Goal: Information Seeking & Learning: Learn about a topic

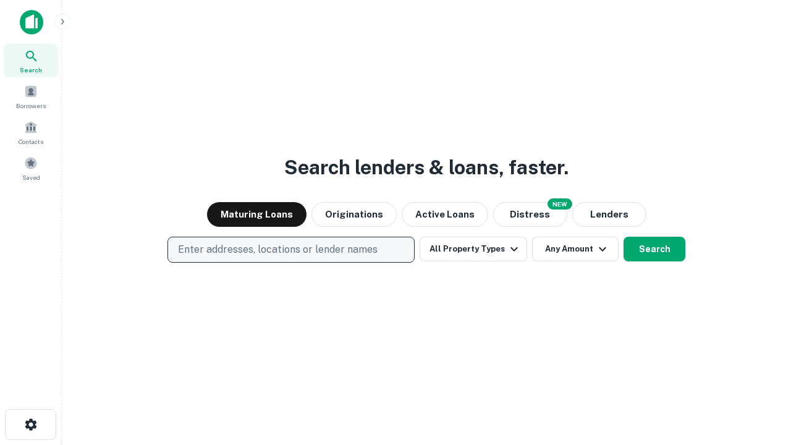
click at [290, 250] on p "Enter addresses, locations or lender names" at bounding box center [278, 249] width 200 height 15
type input "**********"
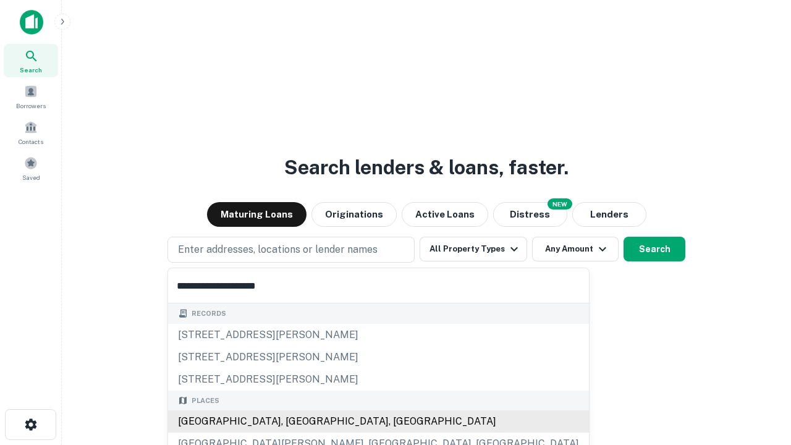
click at [295, 422] on div "[GEOGRAPHIC_DATA], [GEOGRAPHIC_DATA], [GEOGRAPHIC_DATA]" at bounding box center [378, 421] width 421 height 22
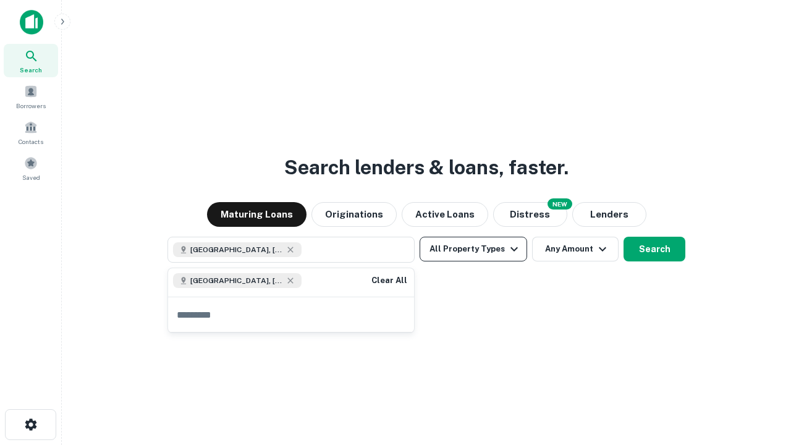
click at [473, 249] on button "All Property Types" at bounding box center [474, 249] width 108 height 25
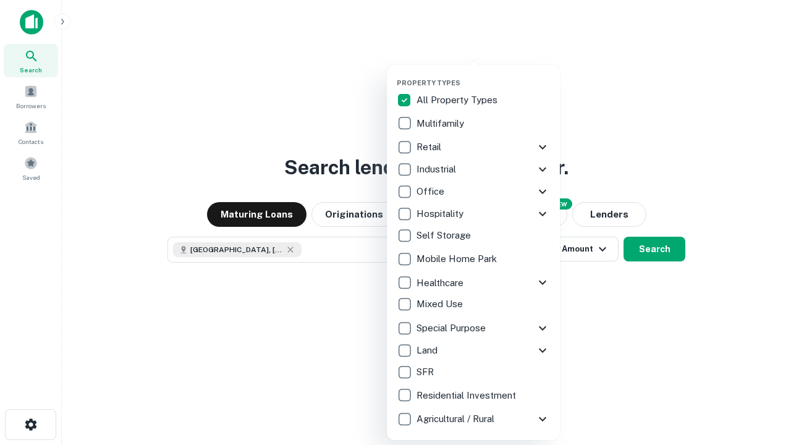
click at [483, 75] on button "button" at bounding box center [483, 75] width 173 height 1
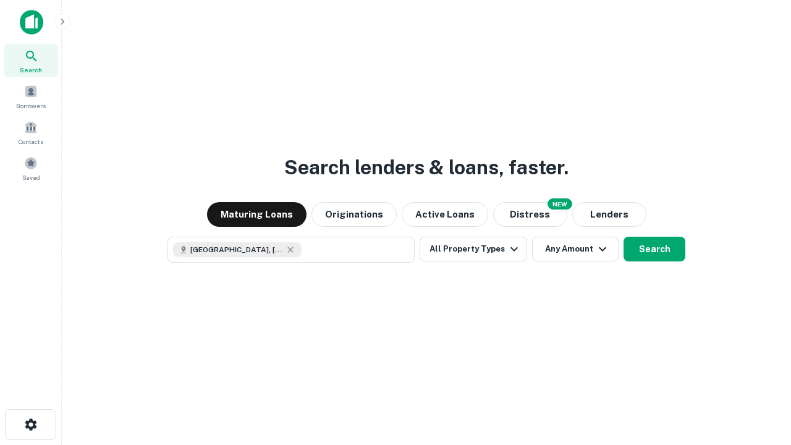
scroll to position [20, 0]
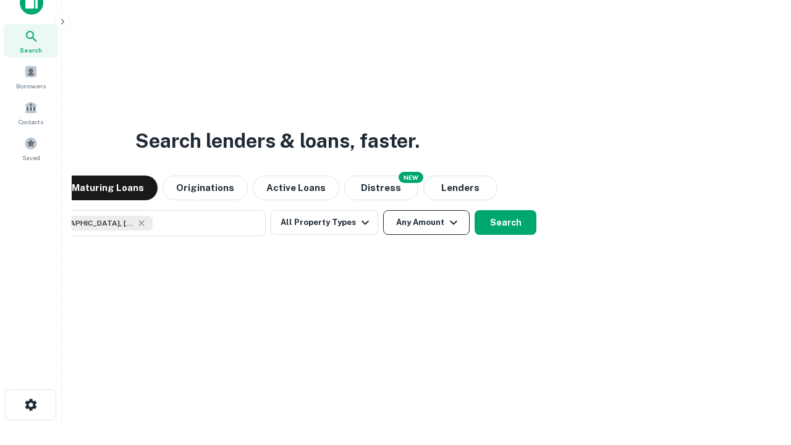
click at [383, 210] on button "Any Amount" at bounding box center [426, 222] width 87 height 25
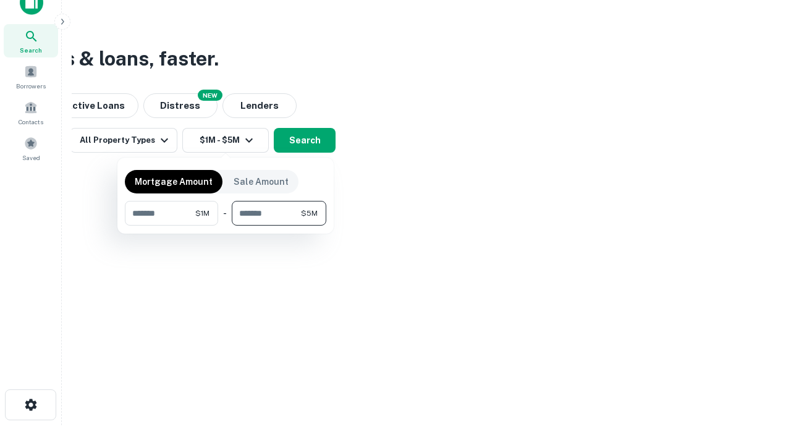
type input "*******"
click at [226, 226] on button "button" at bounding box center [225, 226] width 201 height 1
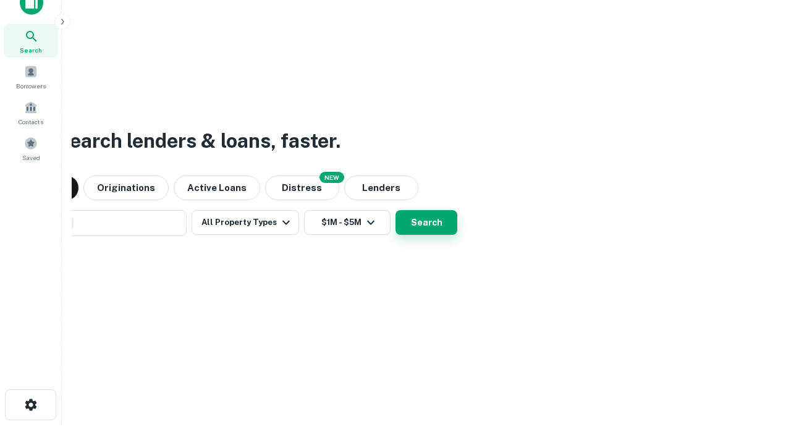
click at [396, 210] on button "Search" at bounding box center [427, 222] width 62 height 25
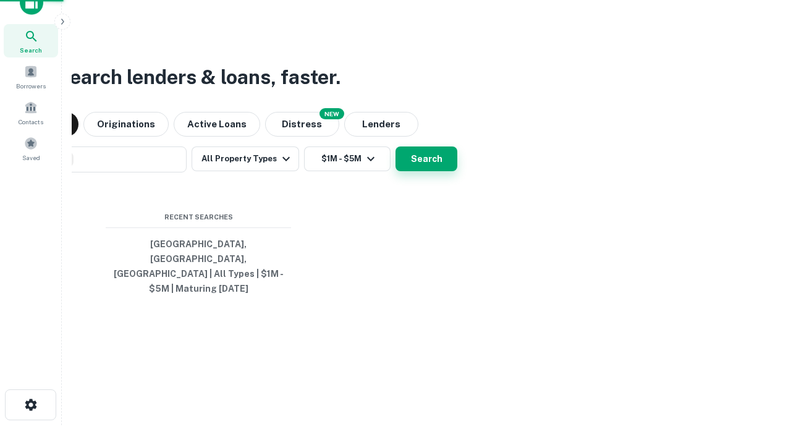
scroll to position [40, 350]
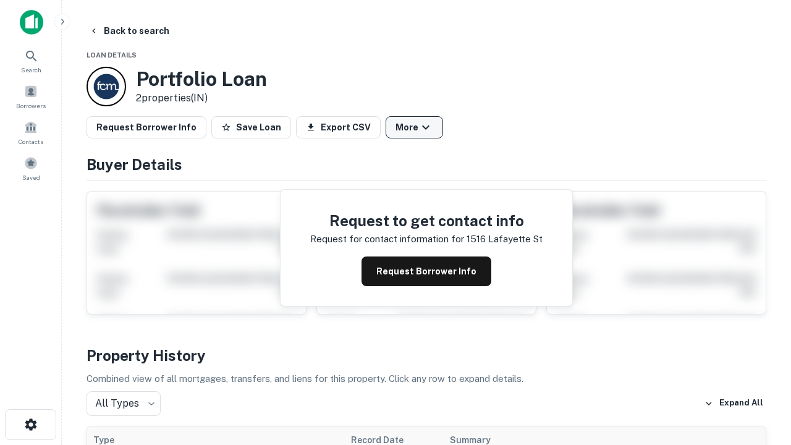
click at [414, 127] on button "More" at bounding box center [414, 127] width 57 height 22
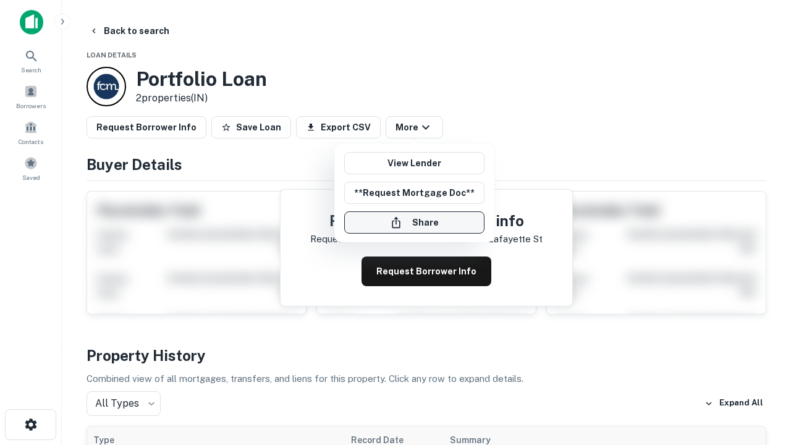
click at [414, 223] on button "Share" at bounding box center [414, 222] width 140 height 22
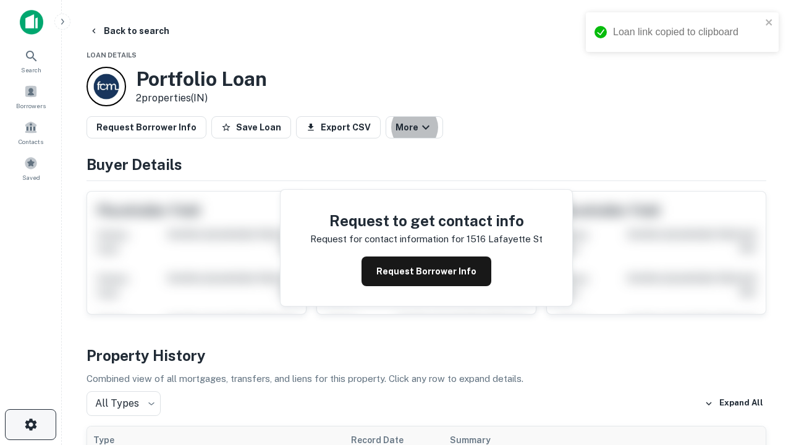
click at [30, 425] on icon "button" at bounding box center [30, 424] width 15 height 15
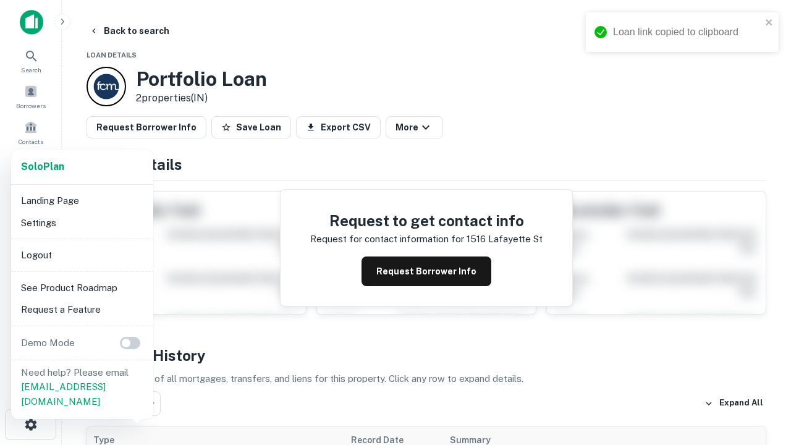
click at [82, 255] on li "Logout" at bounding box center [82, 255] width 132 height 22
